Goal: Task Accomplishment & Management: Manage account settings

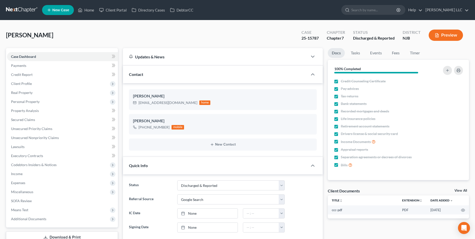
select select "1"
select select "4"
click at [18, 6] on link at bounding box center [22, 10] width 32 height 9
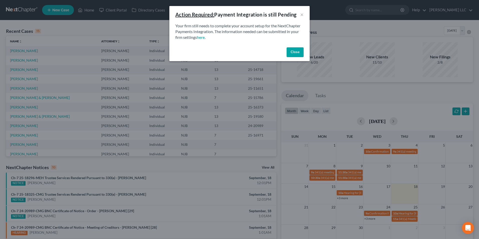
click at [296, 54] on button "Close" at bounding box center [295, 52] width 17 height 10
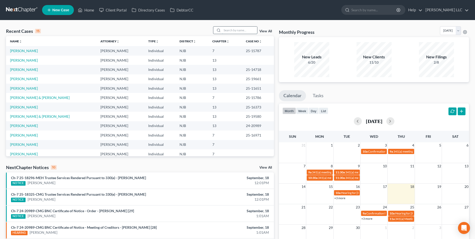
click at [237, 32] on input "search" at bounding box center [239, 30] width 35 height 7
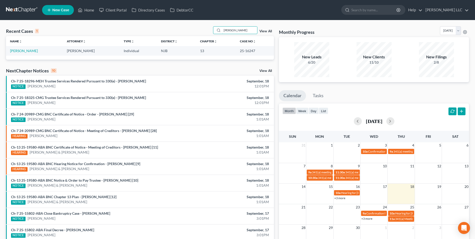
type input "worley"
click at [20, 52] on link "Worley, Donna" at bounding box center [24, 51] width 28 height 4
select select "4"
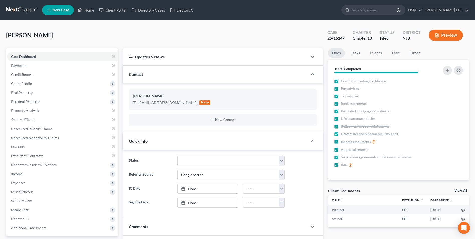
click at [462, 191] on link "View All" at bounding box center [461, 191] width 13 height 4
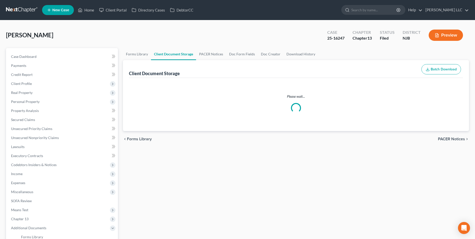
select select "9"
select select "19"
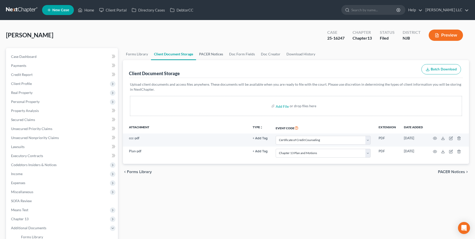
click at [217, 54] on link "PACER Notices" at bounding box center [211, 54] width 30 height 12
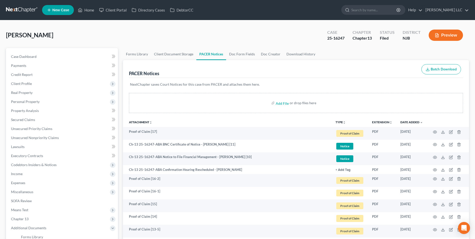
click at [338, 122] on button "TYPE unfold_more" at bounding box center [341, 122] width 10 height 3
click at [346, 150] on link "Notice" at bounding box center [351, 151] width 30 height 9
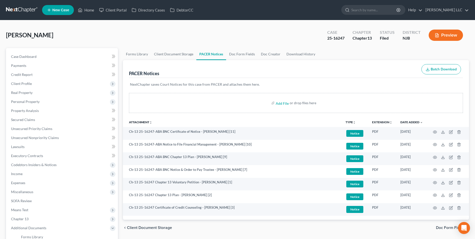
click at [348, 122] on button "TYPE unfold_more" at bounding box center [351, 122] width 10 height 3
click at [354, 133] on link "NONE" at bounding box center [361, 130] width 30 height 9
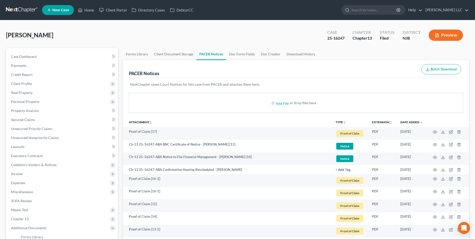
click at [17, 10] on link at bounding box center [22, 10] width 32 height 9
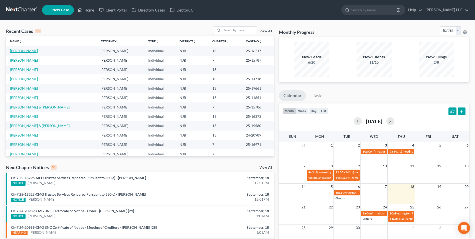
click at [24, 51] on link "Worley, Donna" at bounding box center [24, 51] width 28 height 4
select select "4"
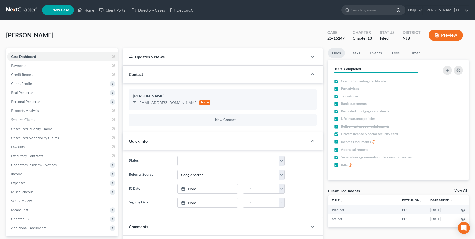
click at [464, 190] on link "View All" at bounding box center [461, 191] width 13 height 4
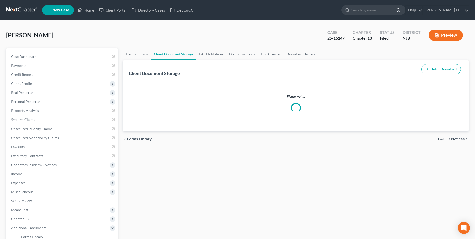
select select "9"
select select "19"
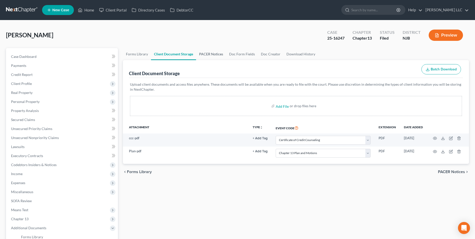
click at [214, 53] on link "PACER Notices" at bounding box center [211, 54] width 30 height 12
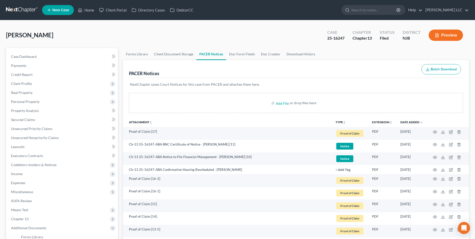
click at [17, 9] on link at bounding box center [22, 10] width 32 height 9
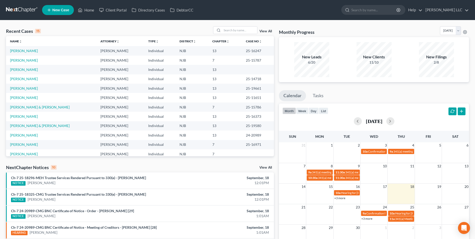
click at [266, 167] on link "View All" at bounding box center [266, 168] width 13 height 4
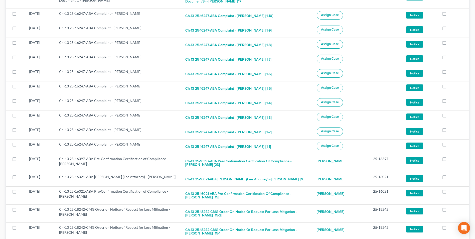
scroll to position [1089, 0]
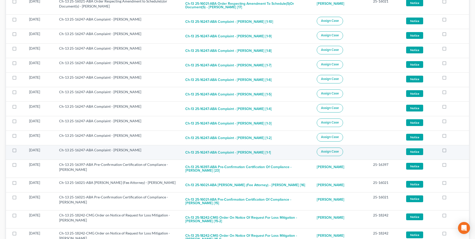
click at [19, 151] on label at bounding box center [19, 151] width 0 height 0
click at [21, 148] on input "checkbox" at bounding box center [22, 149] width 3 height 3
checkbox input "true"
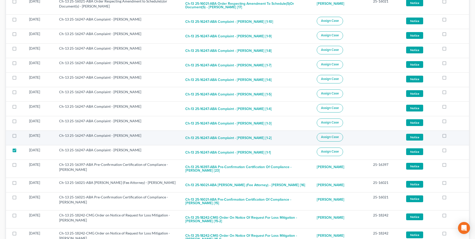
click at [19, 137] on label at bounding box center [19, 137] width 0 height 0
click at [21, 133] on input "checkbox" at bounding box center [22, 134] width 3 height 3
checkbox input "true"
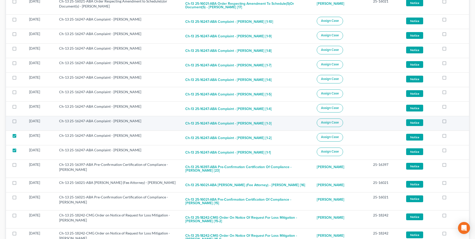
click at [19, 122] on label at bounding box center [19, 122] width 0 height 0
click at [21, 119] on input "checkbox" at bounding box center [22, 120] width 3 height 3
checkbox input "true"
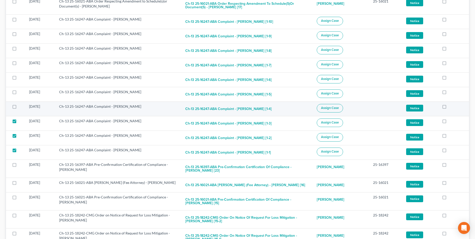
click at [19, 108] on label at bounding box center [19, 108] width 0 height 0
click at [21, 104] on input "checkbox" at bounding box center [22, 105] width 3 height 3
checkbox input "true"
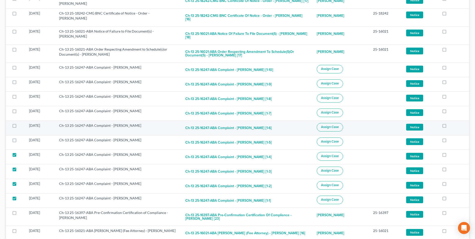
scroll to position [1039, 0]
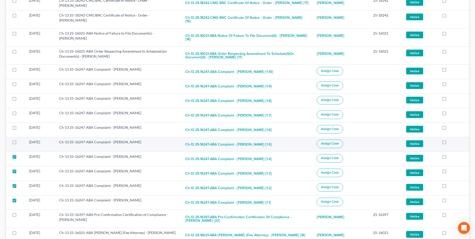
click at [19, 143] on label at bounding box center [19, 143] width 0 height 0
click at [21, 140] on input "checkbox" at bounding box center [22, 141] width 3 height 3
checkbox input "true"
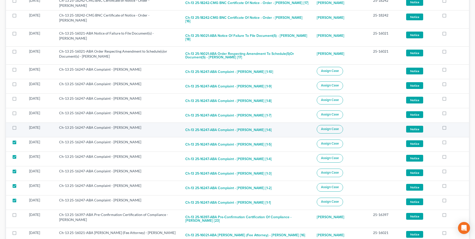
click at [19, 129] on label at bounding box center [19, 129] width 0 height 0
click at [21, 125] on input "checkbox" at bounding box center [22, 126] width 3 height 3
checkbox input "true"
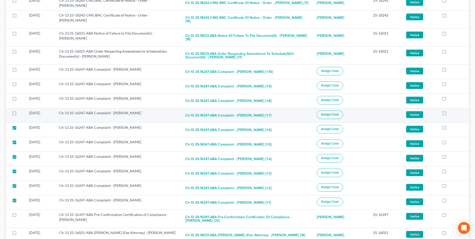
click at [19, 114] on label at bounding box center [19, 114] width 0 height 0
click at [21, 111] on input "checkbox" at bounding box center [22, 112] width 3 height 3
checkbox input "true"
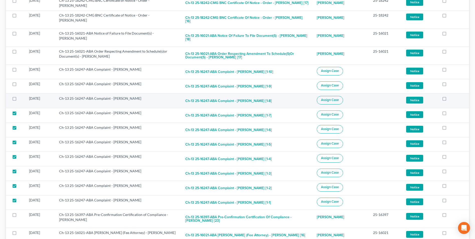
click at [19, 100] on label at bounding box center [19, 100] width 0 height 0
click at [21, 96] on input "checkbox" at bounding box center [22, 97] width 3 height 3
checkbox input "true"
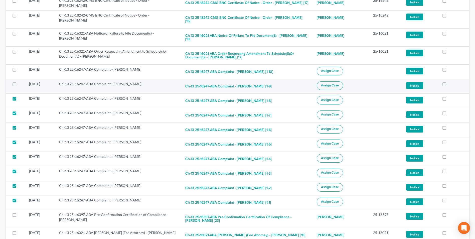
click at [19, 85] on label at bounding box center [19, 85] width 0 height 0
click at [21, 81] on input "checkbox" at bounding box center [22, 82] width 3 height 3
checkbox input "true"
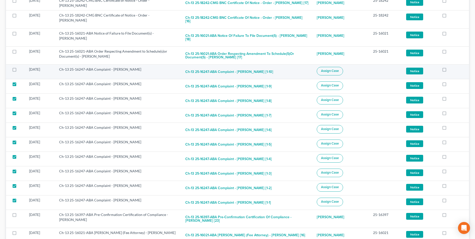
click at [19, 71] on label at bounding box center [19, 71] width 0 height 0
click at [21, 67] on input "checkbox" at bounding box center [22, 68] width 3 height 3
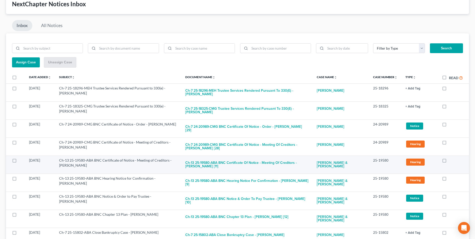
scroll to position [0, 0]
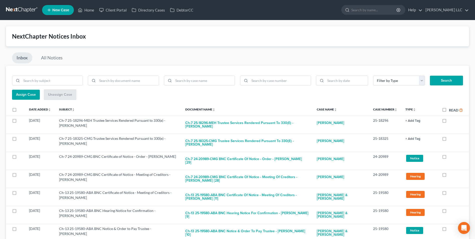
click at [25, 93] on span "Assign Case" at bounding box center [26, 94] width 20 height 4
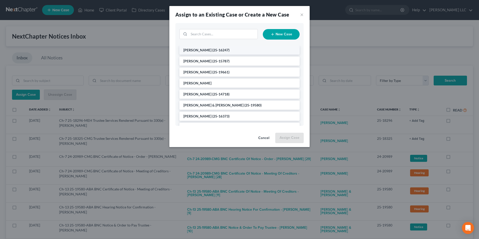
click at [212, 50] on span "(25-16247)" at bounding box center [220, 50] width 17 height 4
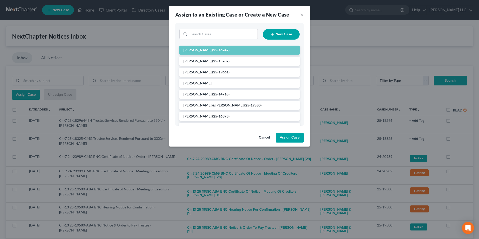
click at [287, 140] on button "Assign Case" at bounding box center [290, 138] width 28 height 10
checkbox input "false"
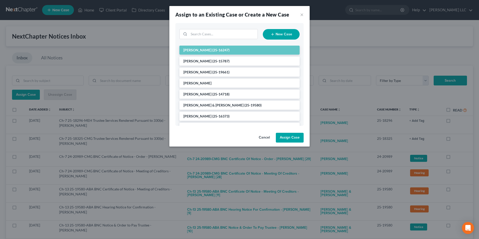
checkbox input "false"
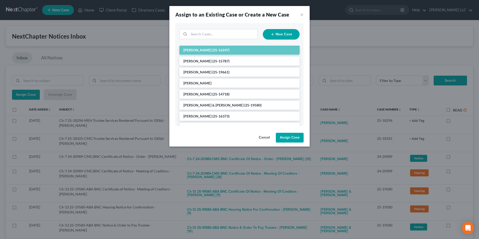
checkbox input "false"
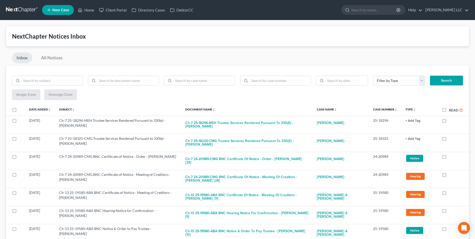
click at [24, 8] on link at bounding box center [22, 10] width 32 height 9
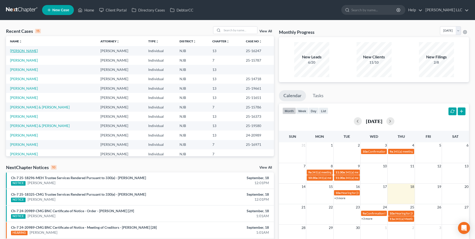
click at [20, 49] on link "[PERSON_NAME]" at bounding box center [24, 51] width 28 height 4
select select "4"
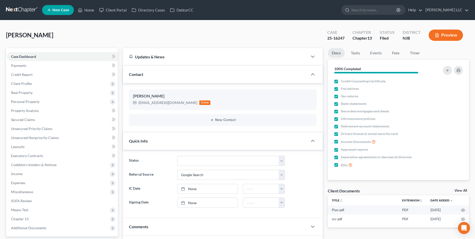
click at [460, 189] on link "View All" at bounding box center [461, 191] width 13 height 4
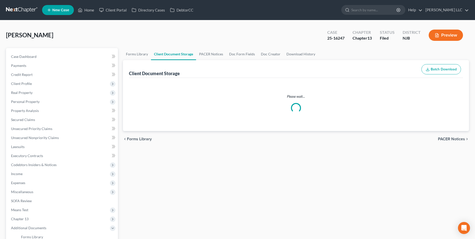
select select "9"
select select "19"
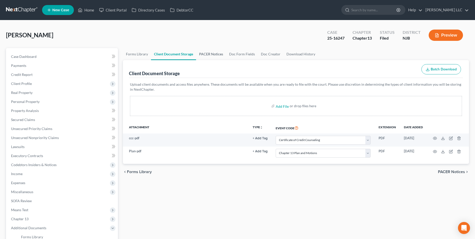
click at [209, 53] on link "PACER Notices" at bounding box center [211, 54] width 30 height 12
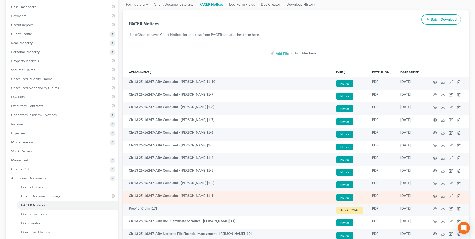
scroll to position [50, 0]
click at [435, 196] on icon "button" at bounding box center [435, 196] width 4 height 4
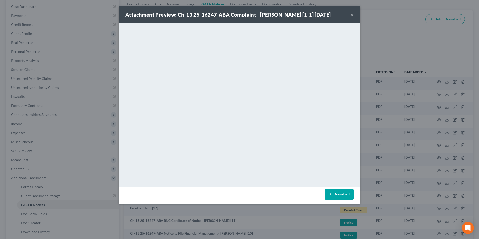
click at [351, 15] on button "×" at bounding box center [352, 15] width 4 height 6
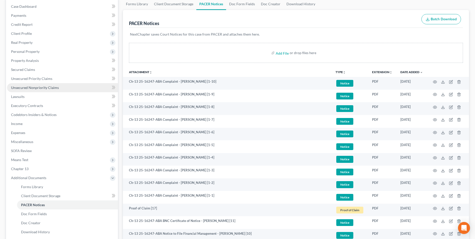
click at [35, 87] on span "Unsecured Nonpriority Claims" at bounding box center [35, 87] width 48 height 4
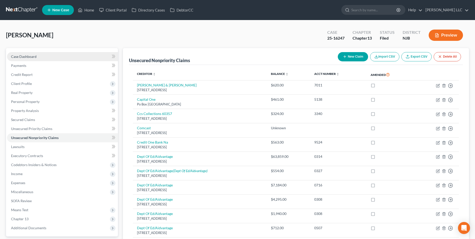
click at [31, 57] on span "Case Dashboard" at bounding box center [24, 56] width 26 height 4
select select "4"
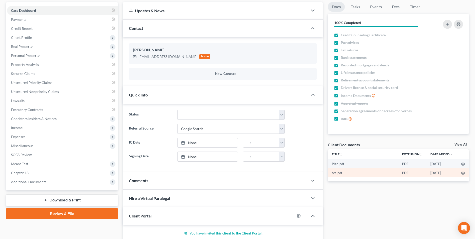
scroll to position [50, 0]
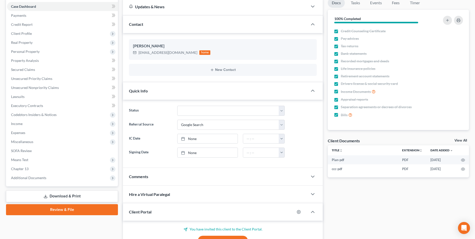
click at [457, 140] on link "View All" at bounding box center [461, 141] width 13 height 4
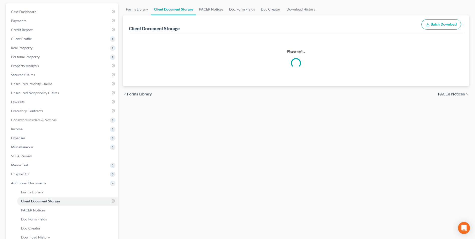
select select "9"
select select "19"
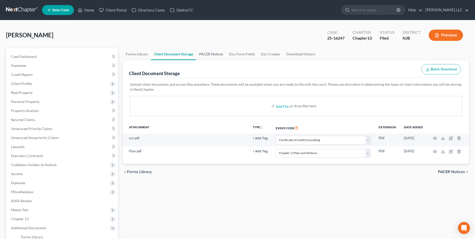
click at [210, 56] on link "PACER Notices" at bounding box center [211, 54] width 30 height 12
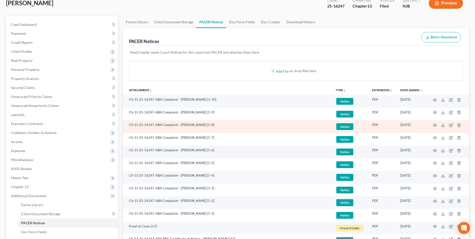
scroll to position [75, 0]
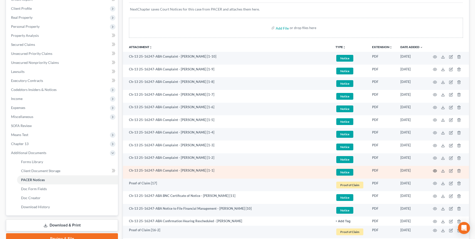
click at [435, 170] on icon "button" at bounding box center [435, 171] width 4 height 4
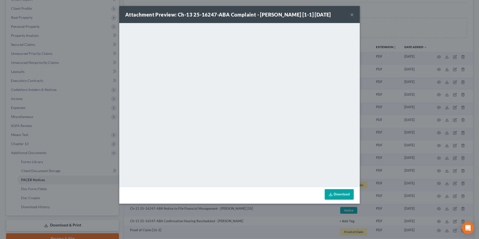
click at [352, 14] on button "×" at bounding box center [352, 15] width 4 height 6
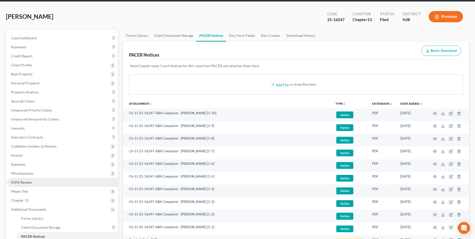
scroll to position [0, 0]
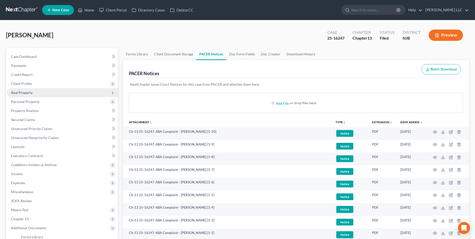
click at [34, 93] on span "Real Property" at bounding box center [62, 92] width 111 height 9
click at [34, 94] on span "Real Property" at bounding box center [62, 92] width 111 height 9
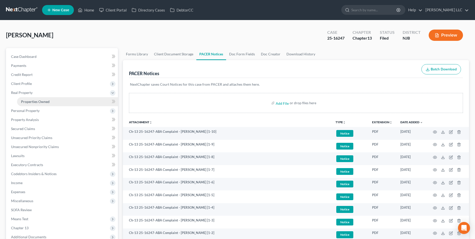
click at [32, 101] on span "Properties Owned" at bounding box center [35, 102] width 29 height 4
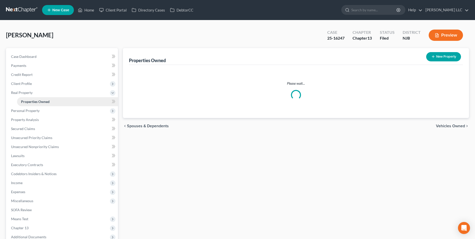
click at [32, 101] on span "Properties Owned" at bounding box center [35, 102] width 29 height 4
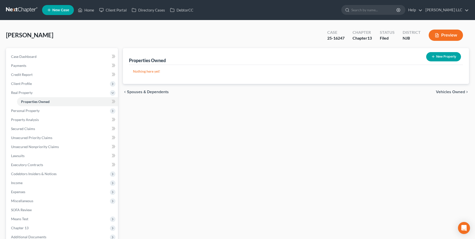
click at [22, 10] on link at bounding box center [22, 10] width 32 height 9
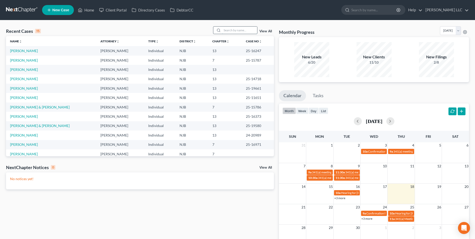
click at [236, 31] on input "search" at bounding box center [239, 30] width 35 height 7
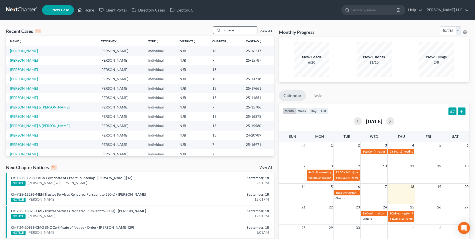
type input "summer"
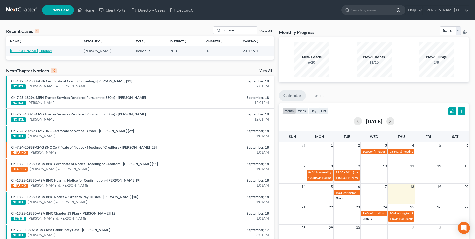
click at [32, 52] on link "[PERSON_NAME], Summer" at bounding box center [31, 51] width 42 height 4
select select "0"
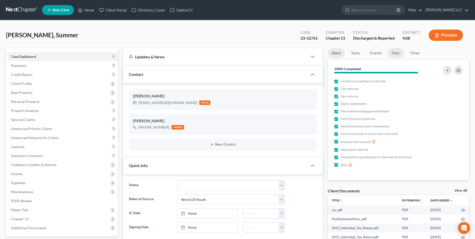
click at [395, 54] on link "Fees" at bounding box center [396, 53] width 16 height 10
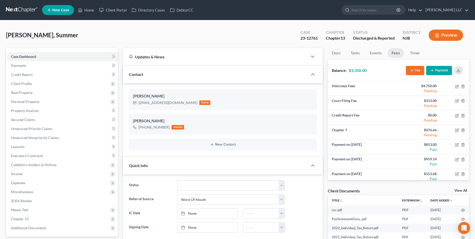
click at [437, 70] on button "Payment" at bounding box center [440, 70] width 26 height 9
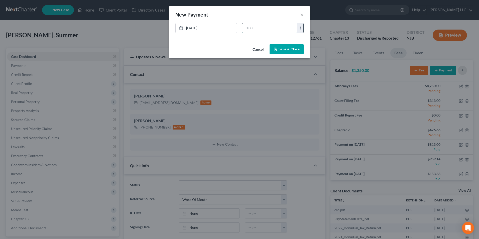
click at [261, 31] on input "text" at bounding box center [269, 28] width 55 height 10
type input "300"
click at [286, 51] on button "Save & Close" at bounding box center [287, 49] width 34 height 11
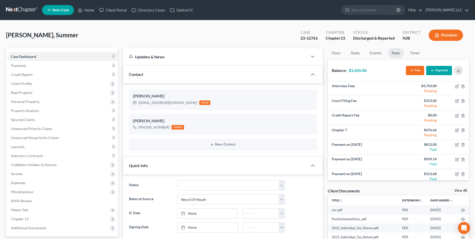
click at [16, 9] on link at bounding box center [22, 10] width 32 height 9
